Goal: Navigation & Orientation: Find specific page/section

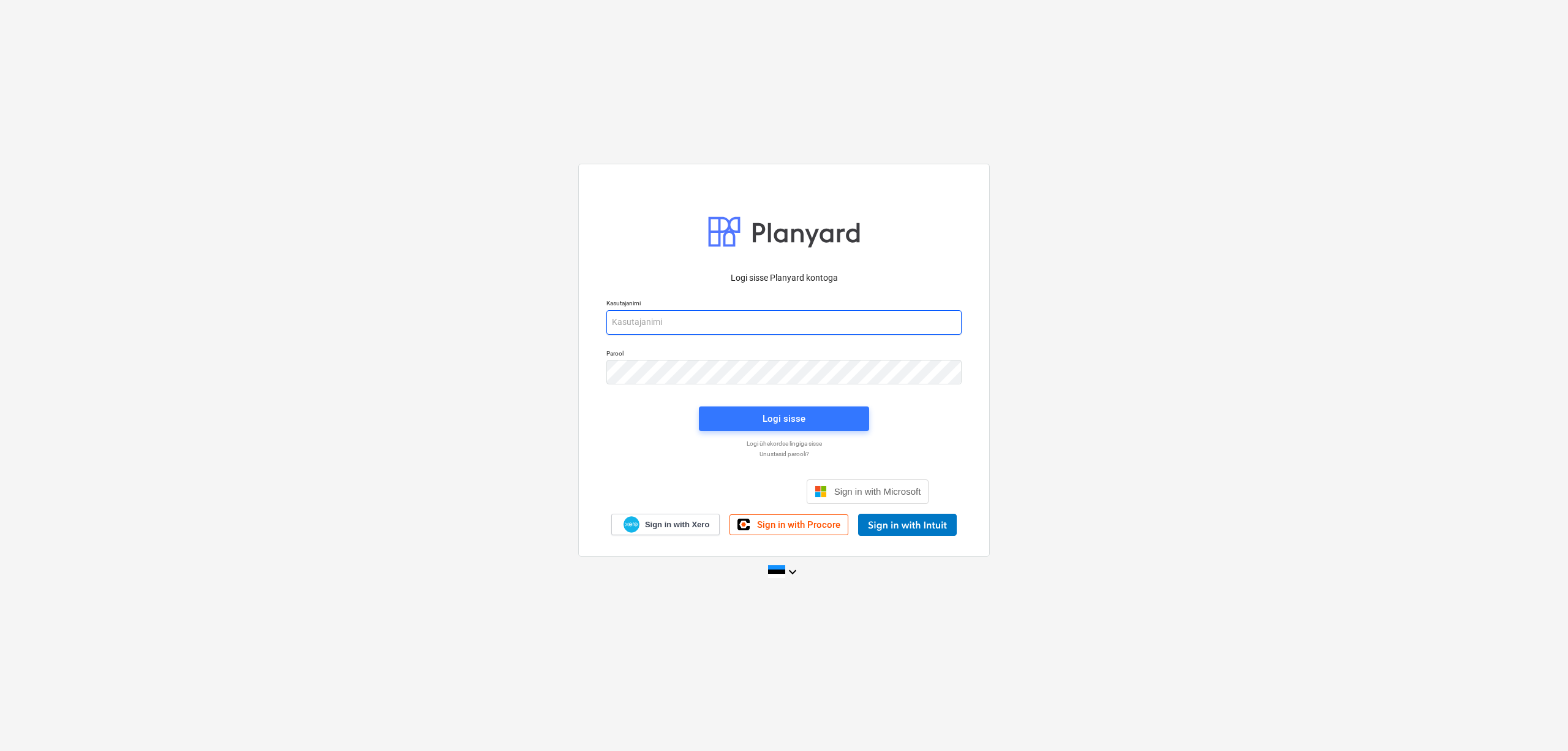
click at [768, 315] on input "email" at bounding box center [784, 322] width 355 height 24
type input "[PERSON_NAME][EMAIL_ADDRESS][DOMAIN_NAME]"
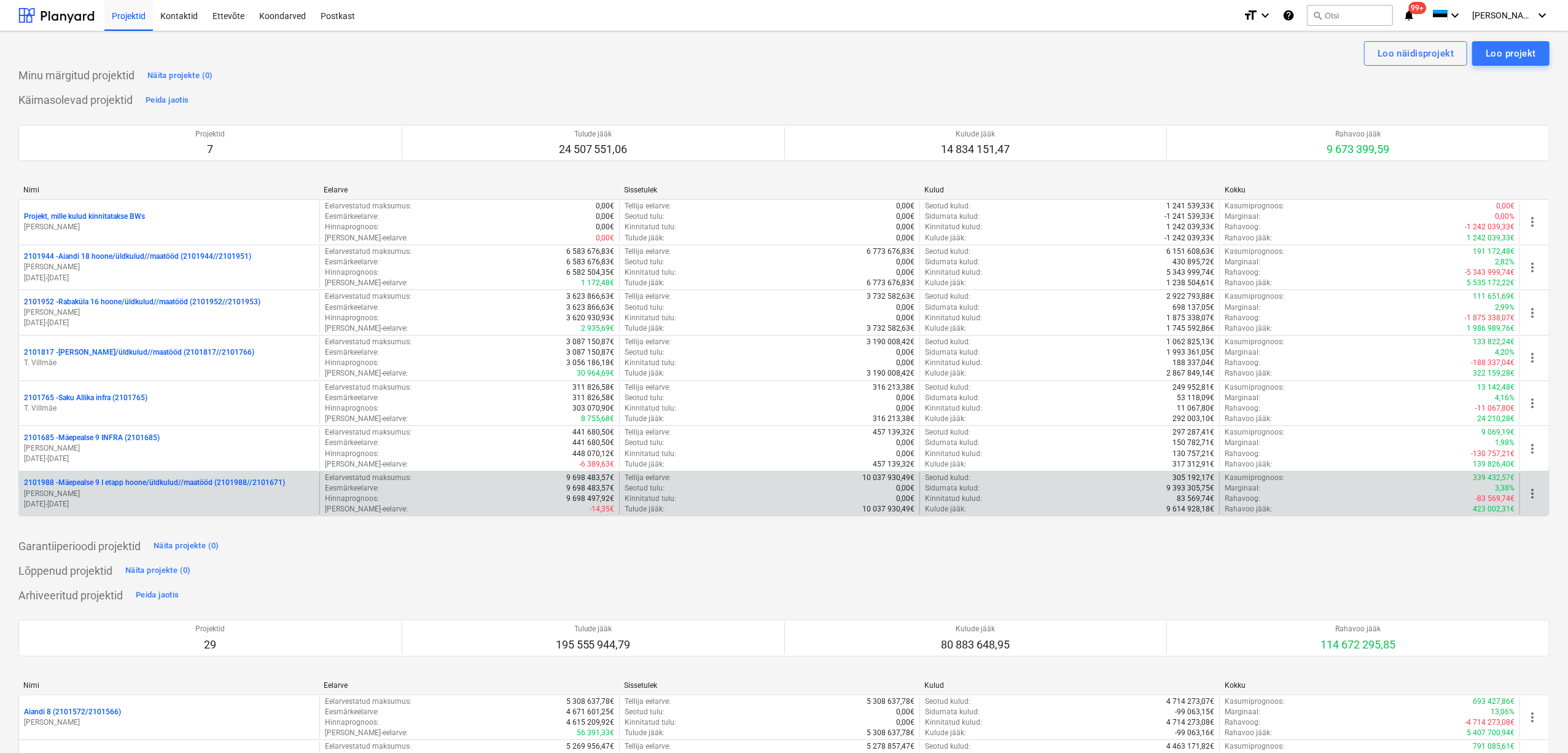
click at [111, 481] on p "2101988 - Mäepealse 9 I etapp hoone/üldkulud//maatööd (2101988//2101671)" at bounding box center [155, 483] width 261 height 11
